Goal: Task Accomplishment & Management: Use online tool/utility

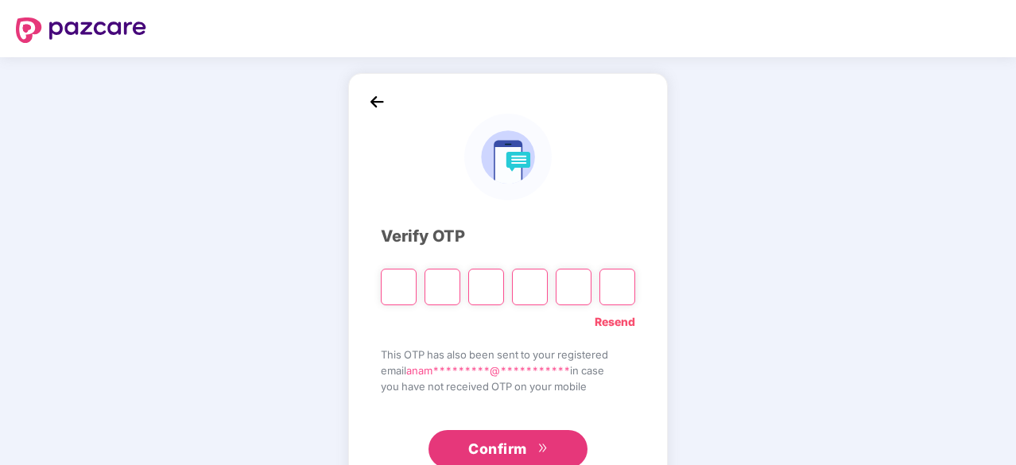
click at [625, 323] on link "Resend" at bounding box center [615, 321] width 41 height 17
click at [398, 300] on input "Please enter verification code. Digit 1" at bounding box center [399, 287] width 36 height 37
paste input "*"
type input "*"
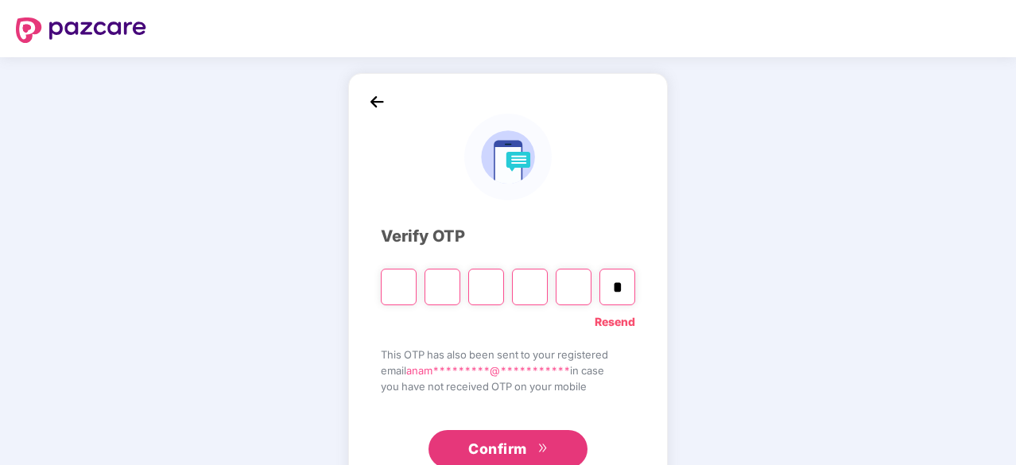
type input "*"
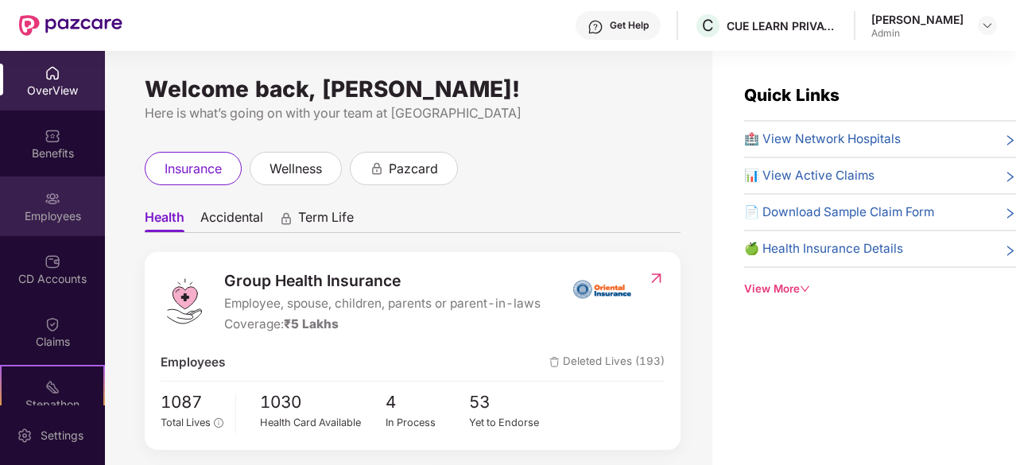
click at [33, 206] on div "Employees" at bounding box center [52, 207] width 105 height 60
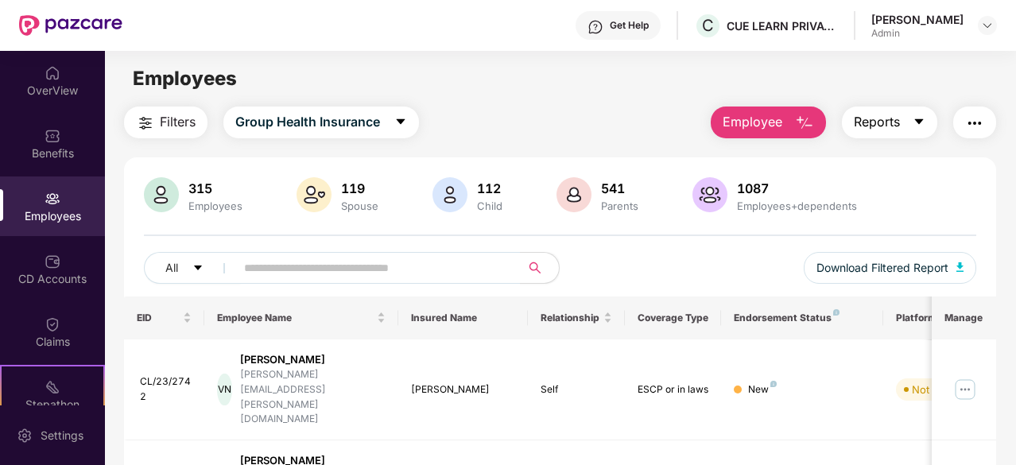
click at [912, 122] on button "Reports" at bounding box center [889, 123] width 95 height 32
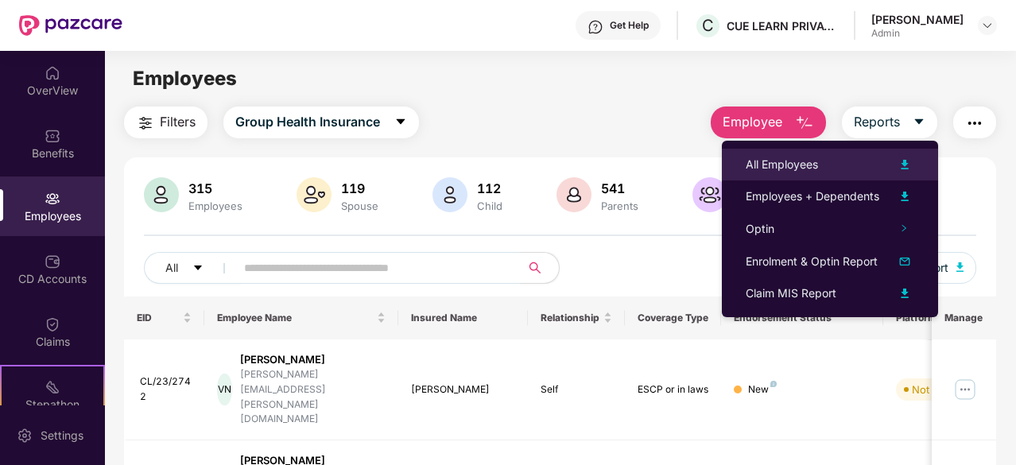
click at [870, 165] on div "All Employees" at bounding box center [830, 164] width 169 height 19
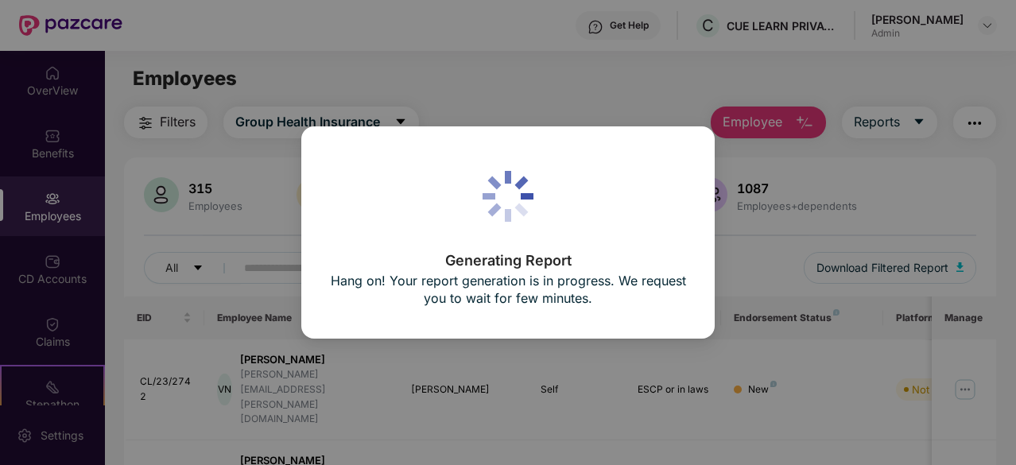
click at [584, 72] on div "Generating Report Hang on! Your report generation is in progress. We request yo…" at bounding box center [508, 232] width 1016 height 465
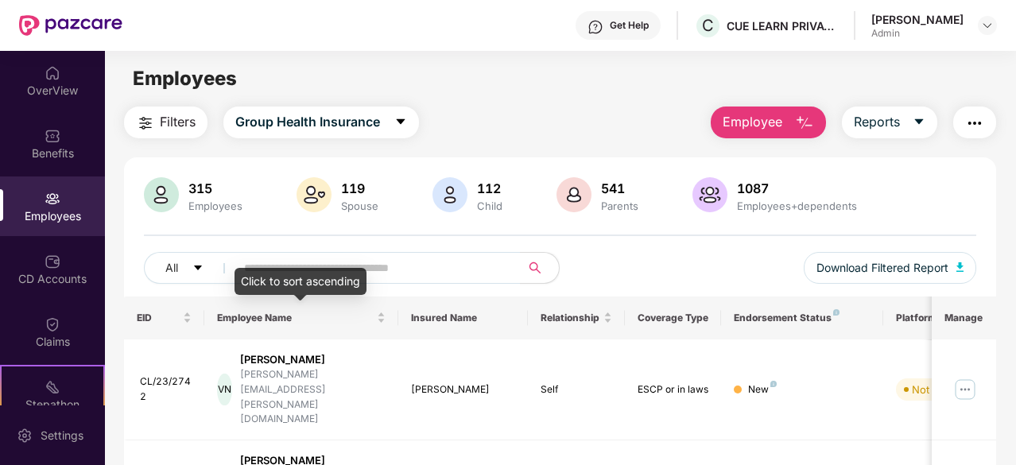
click at [309, 276] on div "Click to sort ascending" at bounding box center [301, 281] width 132 height 27
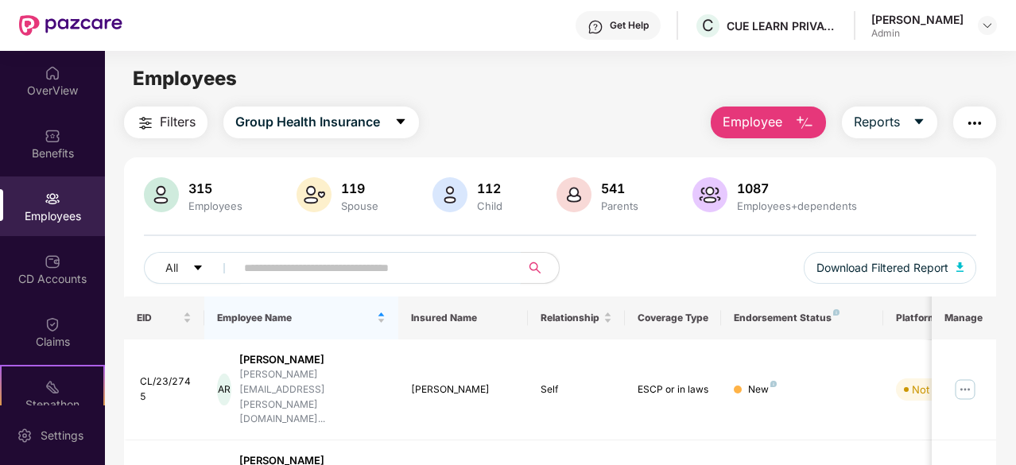
click at [297, 263] on input "text" at bounding box center [371, 268] width 255 height 24
type input "*****"
click at [913, 120] on button "Reports" at bounding box center [889, 123] width 95 height 32
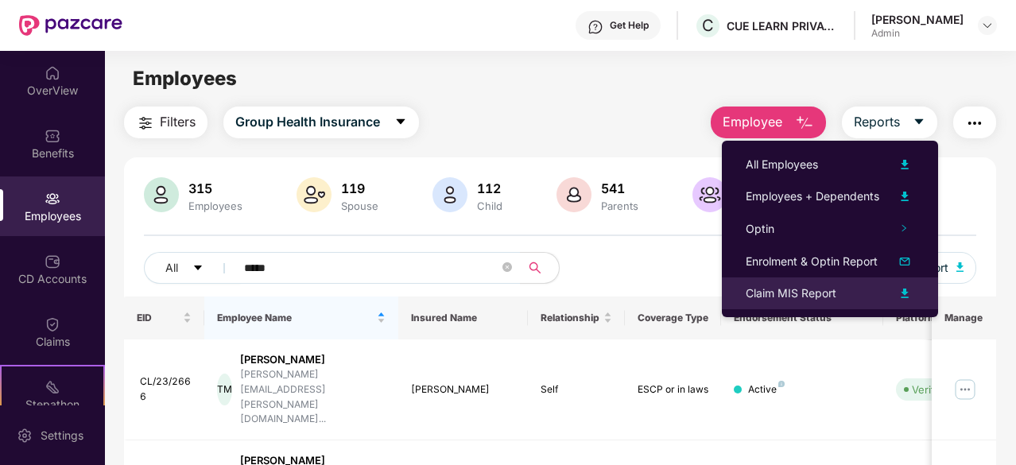
click at [902, 297] on img at bounding box center [904, 293] width 19 height 19
